Goal: Task Accomplishment & Management: Complete application form

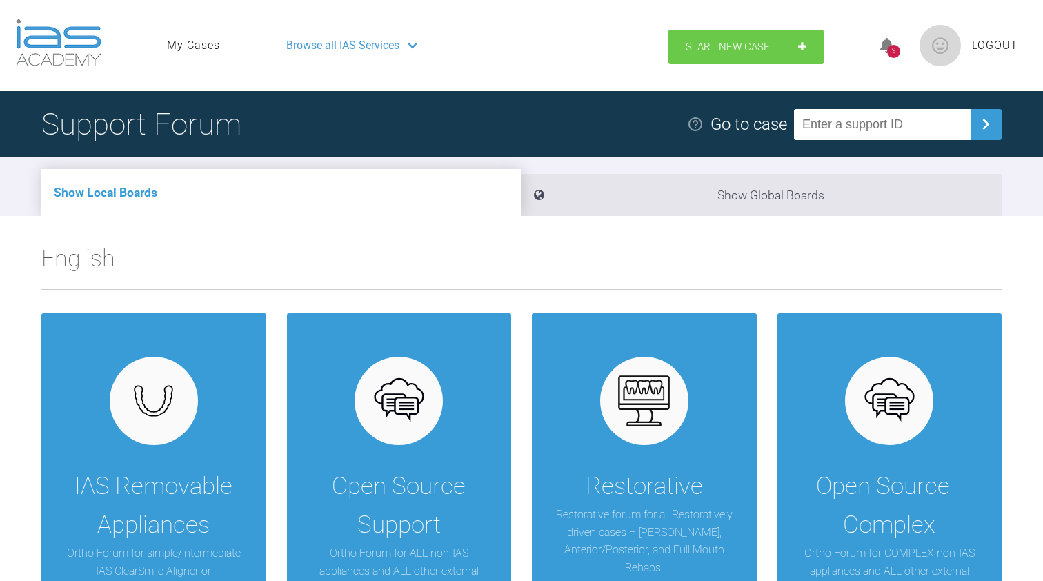
click at [713, 51] on span "Start New Case" at bounding box center [727, 47] width 84 height 12
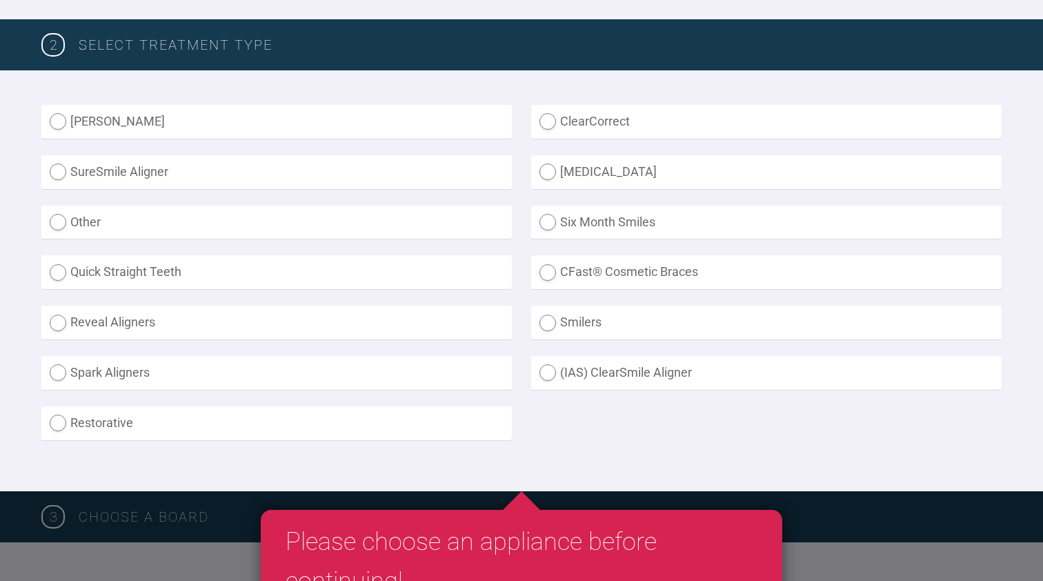
scroll to position [343, 0]
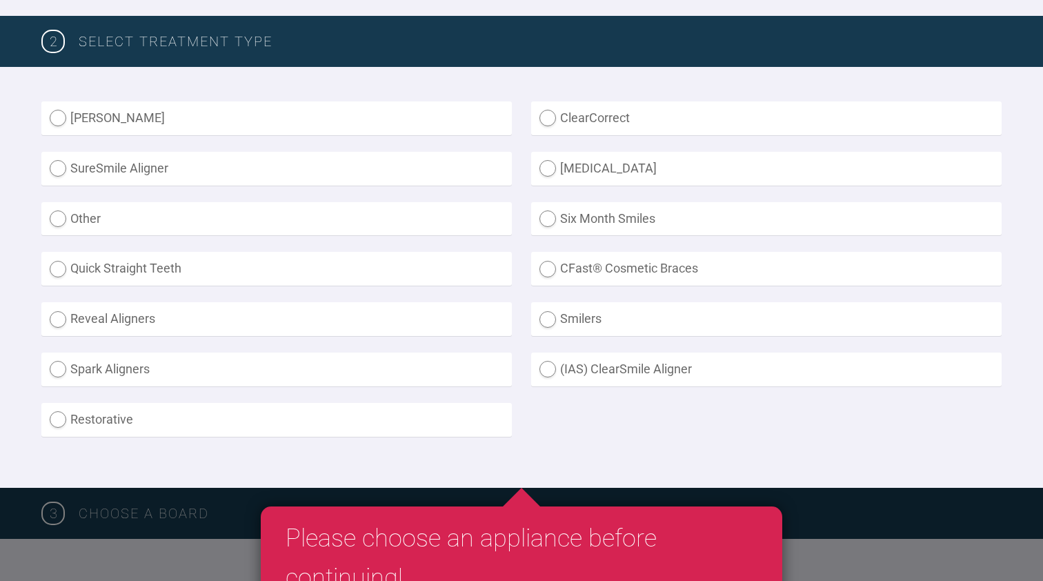
click at [569, 356] on label "(IAS) ClearSmile Aligner" at bounding box center [766, 369] width 470 height 34
radio Aligner "true"
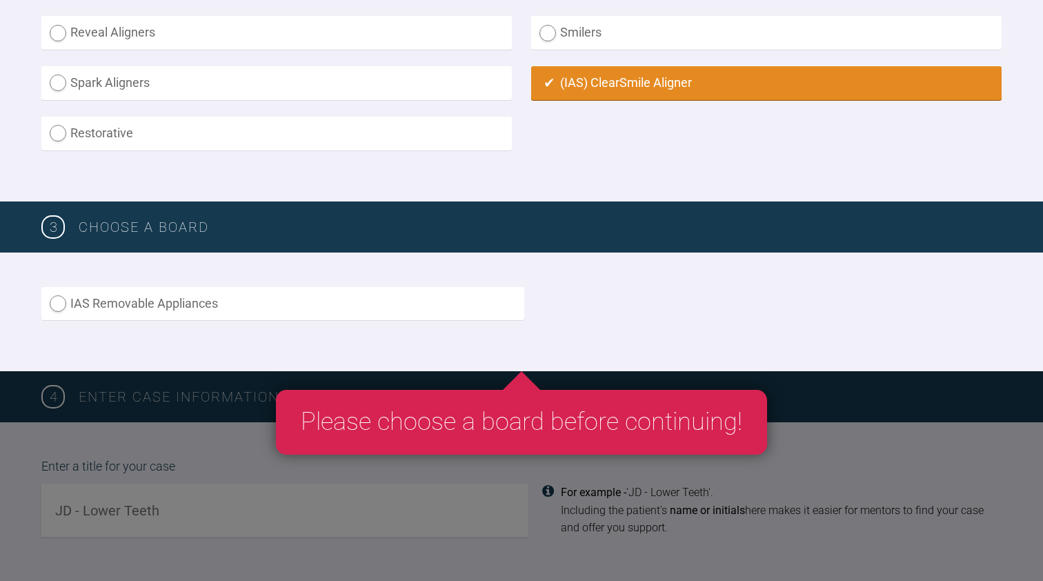
scroll to position [630, 0]
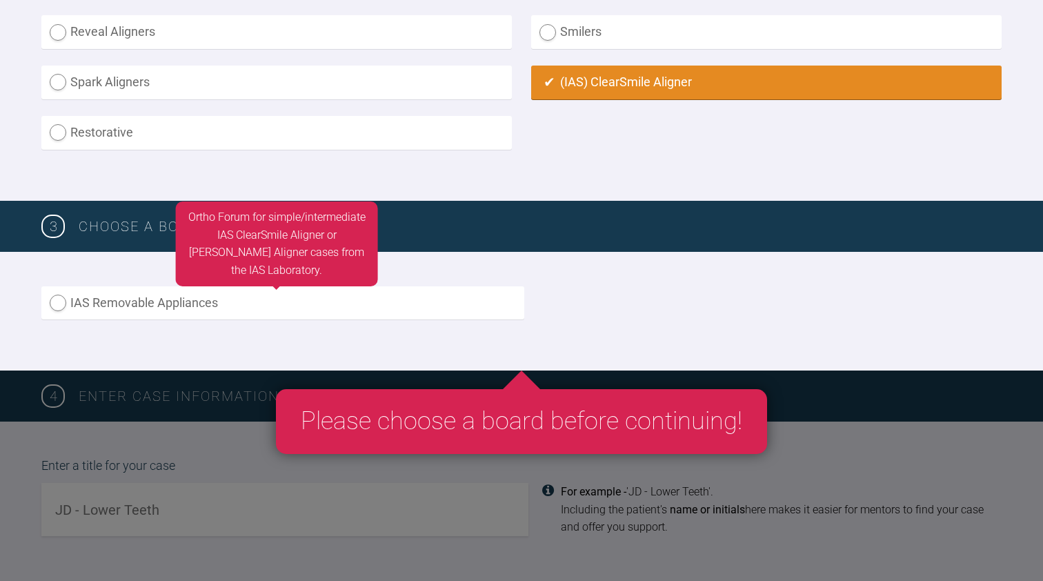
click at [459, 301] on label "IAS Removable Appliances" at bounding box center [282, 303] width 483 height 34
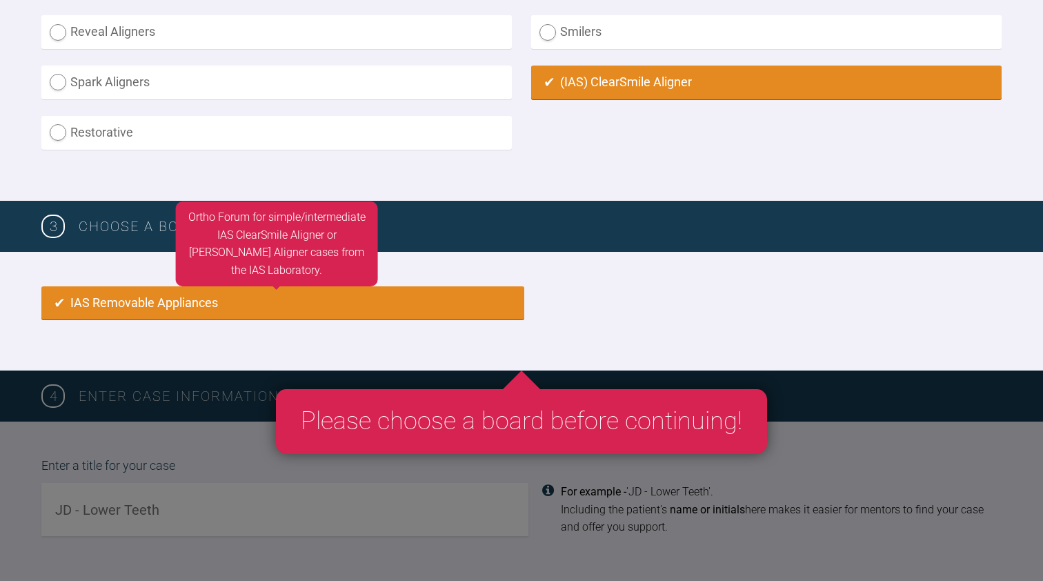
radio input "true"
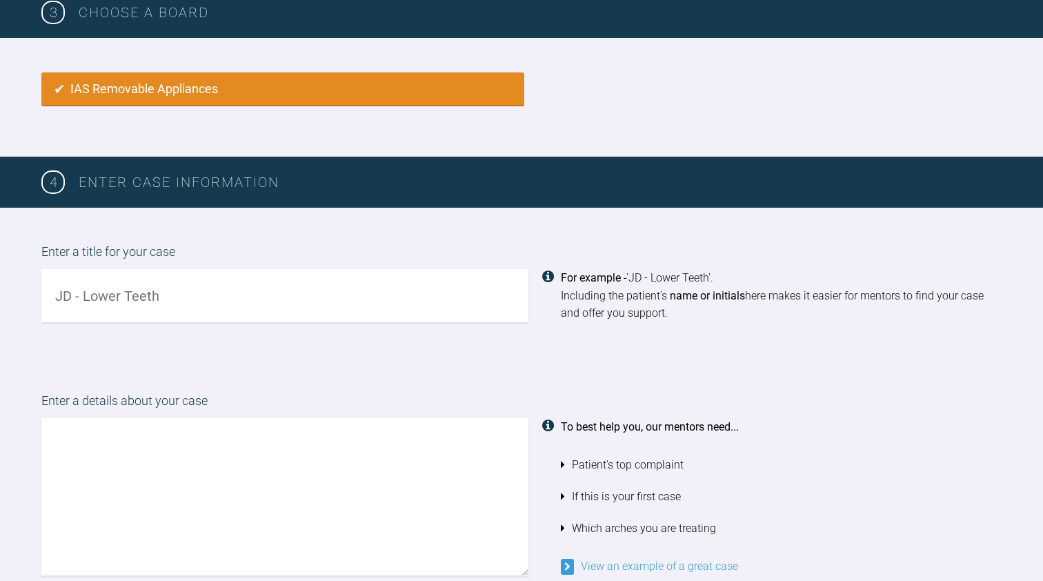
scroll to position [868, 0]
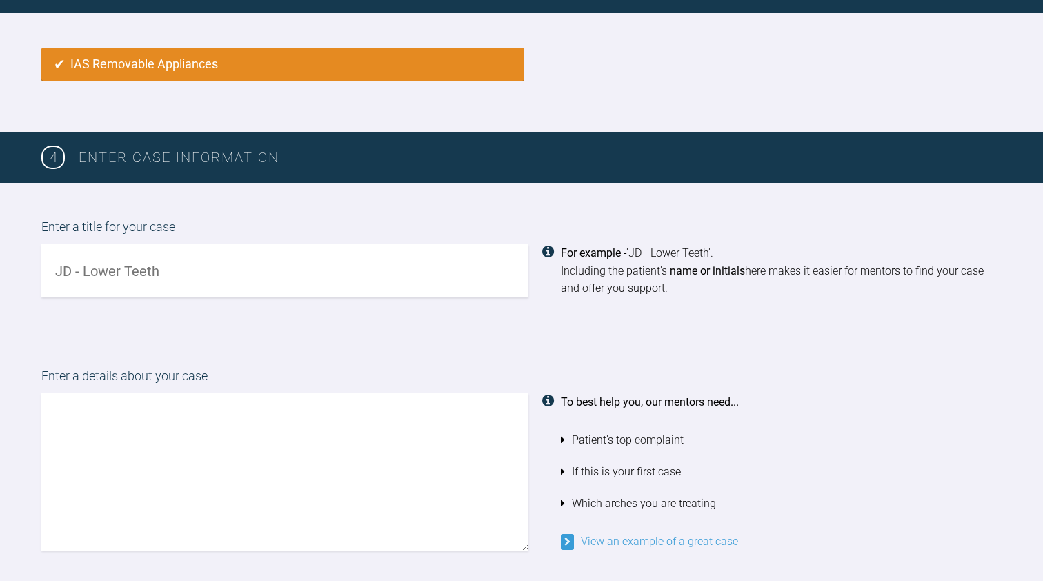
click at [372, 260] on input "text" at bounding box center [284, 270] width 487 height 53
type input "H.G - upper and lower case"
click at [329, 408] on textarea at bounding box center [284, 471] width 487 height 157
type textarea "p"
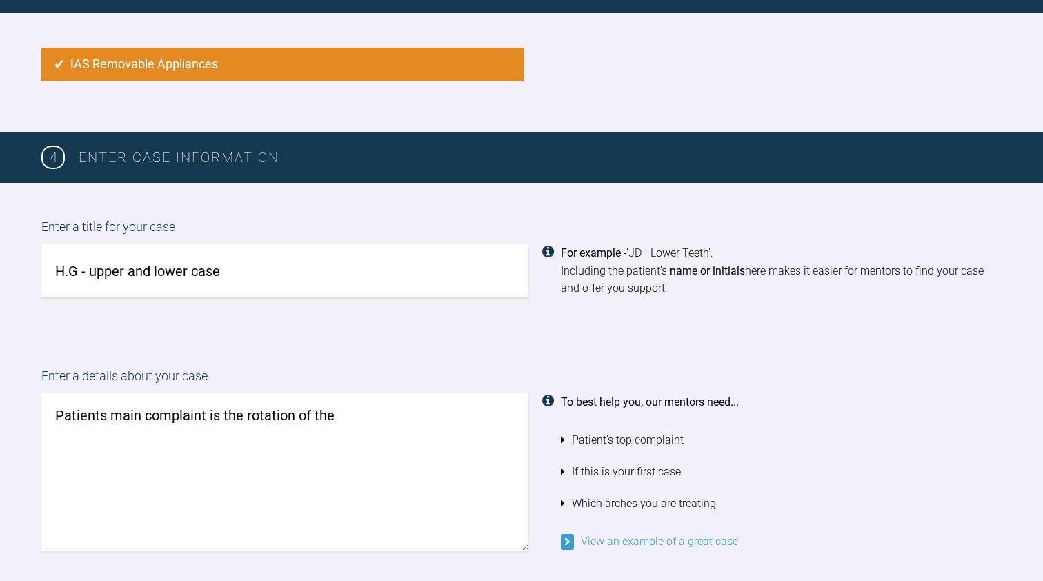
click at [250, 502] on textarea "Patients main complaint is the rotation of the" at bounding box center [284, 471] width 487 height 157
click at [417, 404] on textarea "Patients main complaint is the rotation of the UR2 and" at bounding box center [284, 471] width 487 height 157
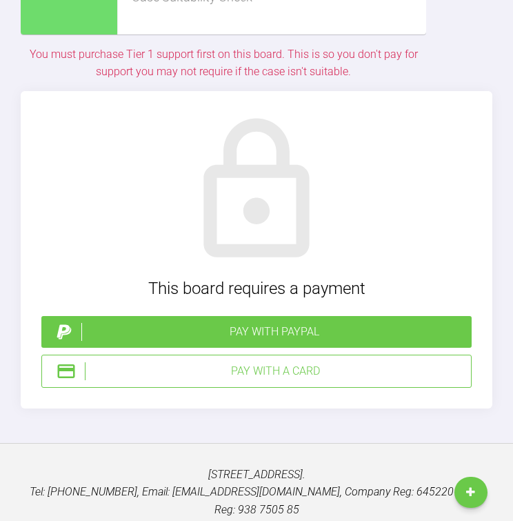
scroll to position [3071, 0]
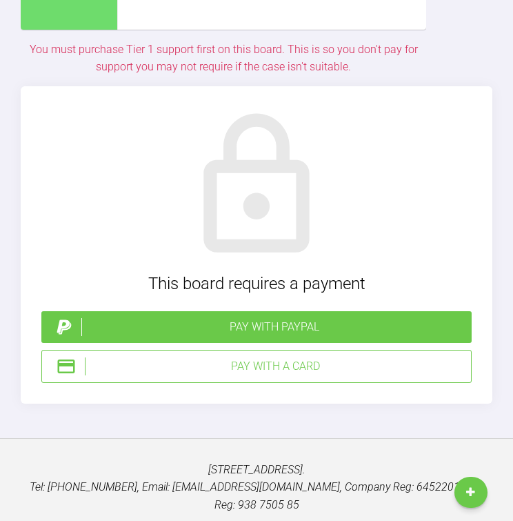
type textarea "Patients main complaint is the rotation of the UR2 and UL1 and crowding of the …"
click at [254, 357] on div "Pay with a Card" at bounding box center [275, 366] width 381 height 18
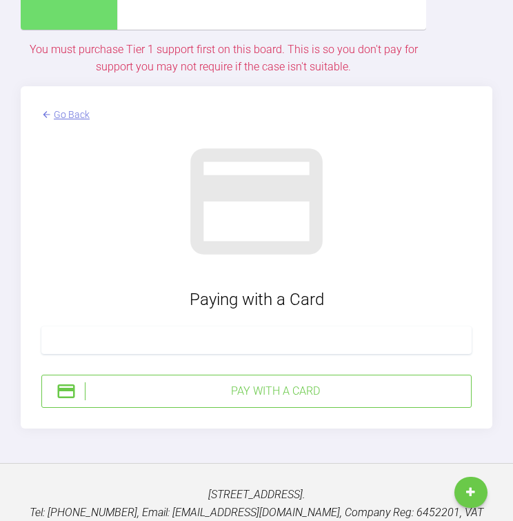
click at [279, 382] on div "Pay with a Card" at bounding box center [275, 391] width 381 height 18
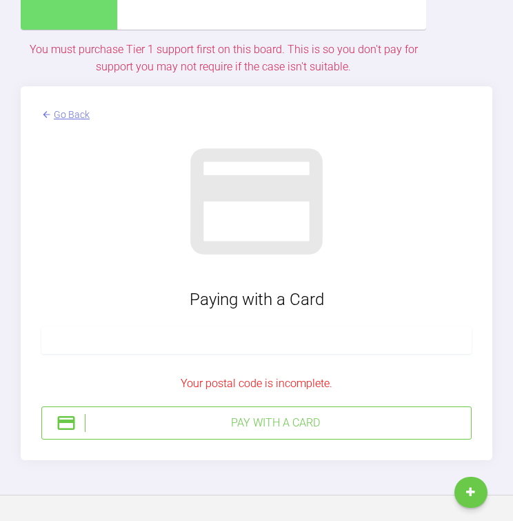
click at [343, 414] on div "Pay with a Card" at bounding box center [275, 423] width 381 height 18
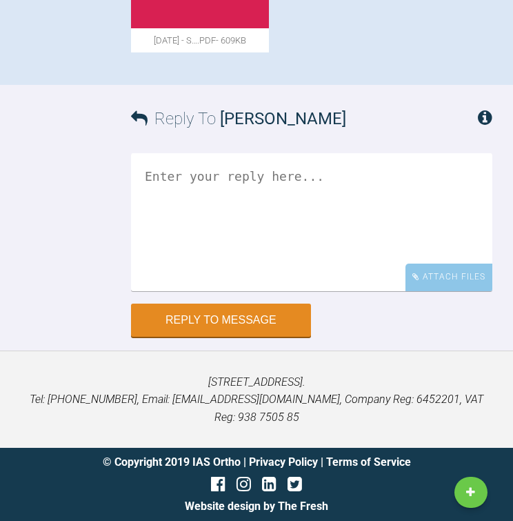
scroll to position [1614, 0]
